Goal: Navigation & Orientation: Find specific page/section

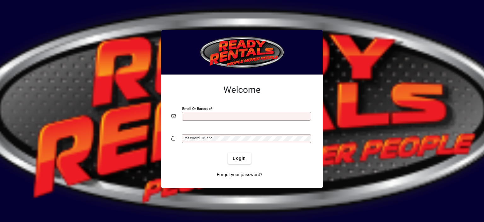
click at [193, 116] on input "Email or Barcode" at bounding box center [246, 115] width 127 height 5
type input "**********"
click at [196, 137] on mat-label "Password or Pin" at bounding box center [196, 138] width 27 height 4
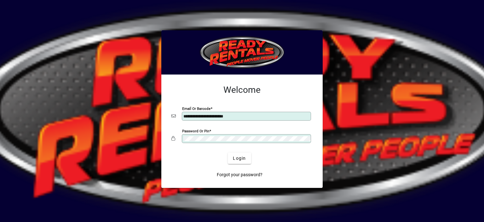
click at [228, 152] on button "Login" at bounding box center [239, 157] width 23 height 11
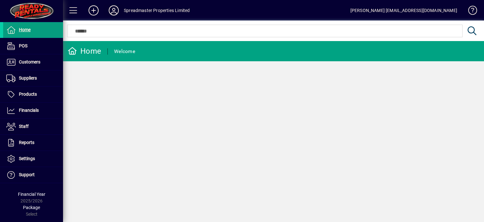
click at [113, 9] on icon at bounding box center [114, 10] width 13 height 10
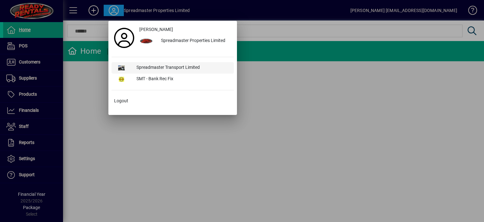
click at [150, 65] on div "Spreadmaster Transport Limited" at bounding box center [182, 67] width 102 height 11
